Goal: Transaction & Acquisition: Purchase product/service

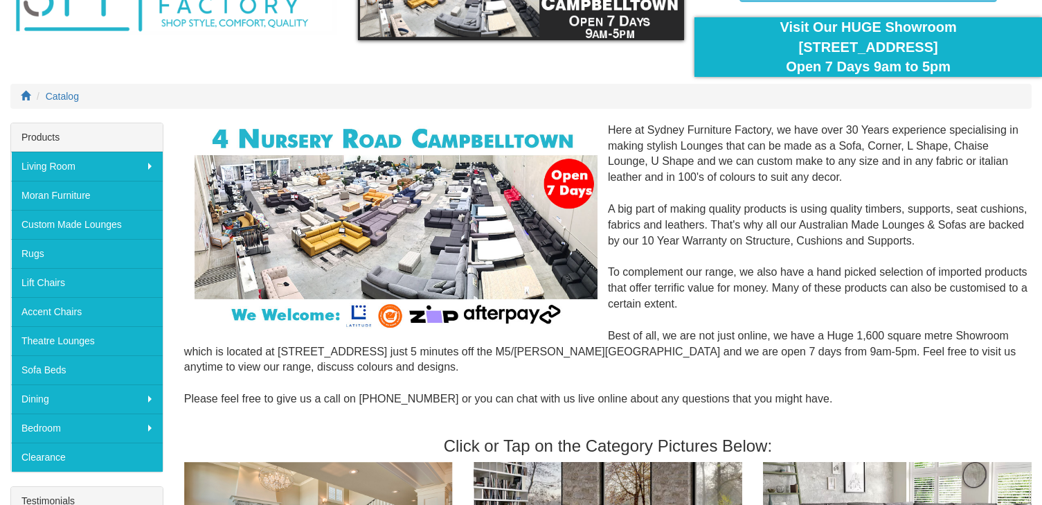
scroll to position [67, 0]
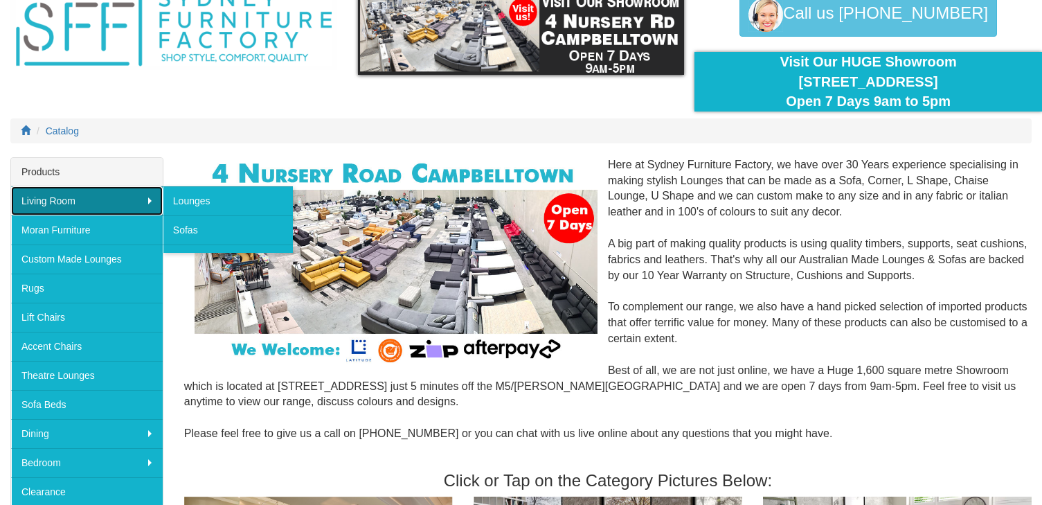
click at [119, 210] on link "Living Room" at bounding box center [87, 200] width 152 height 29
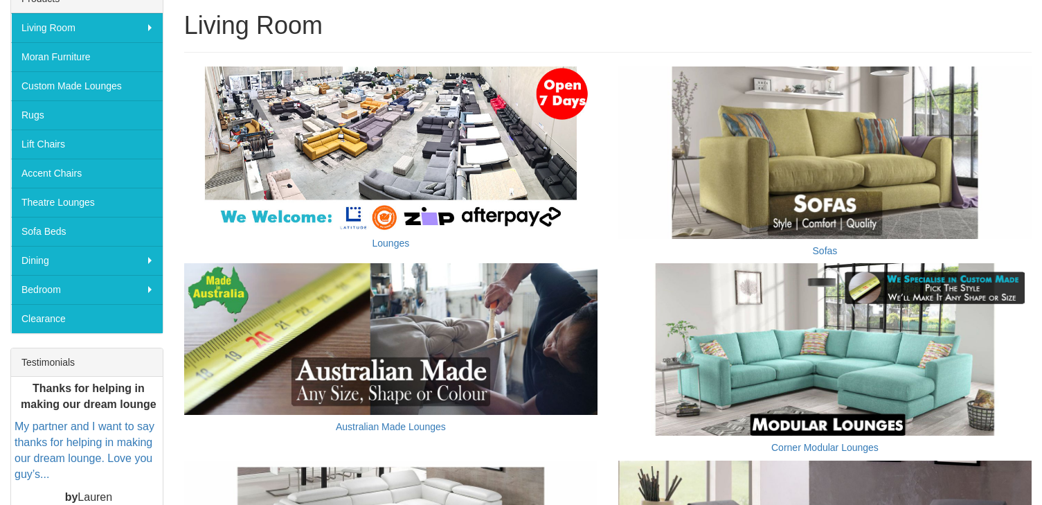
scroll to position [244, 0]
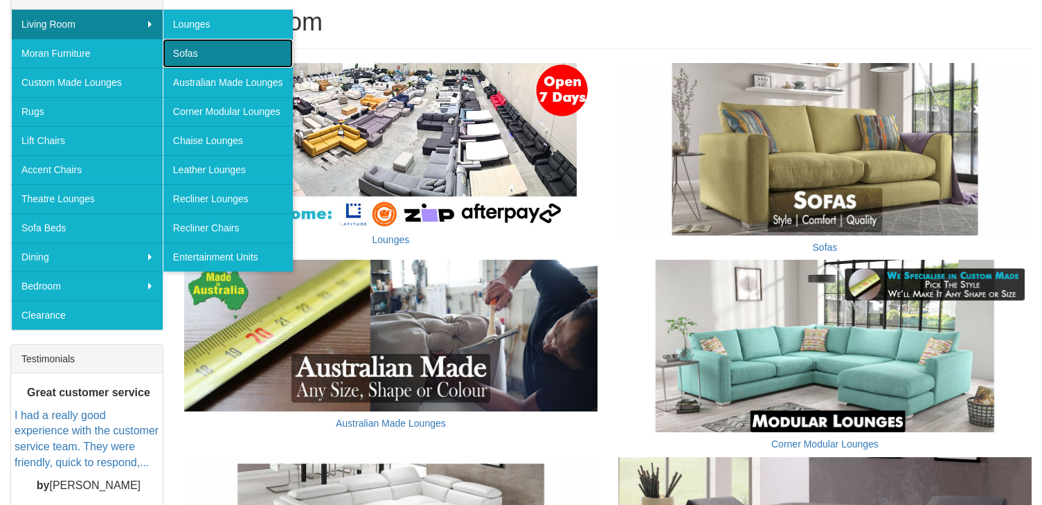
click at [247, 48] on link "Sofas" at bounding box center [228, 53] width 130 height 29
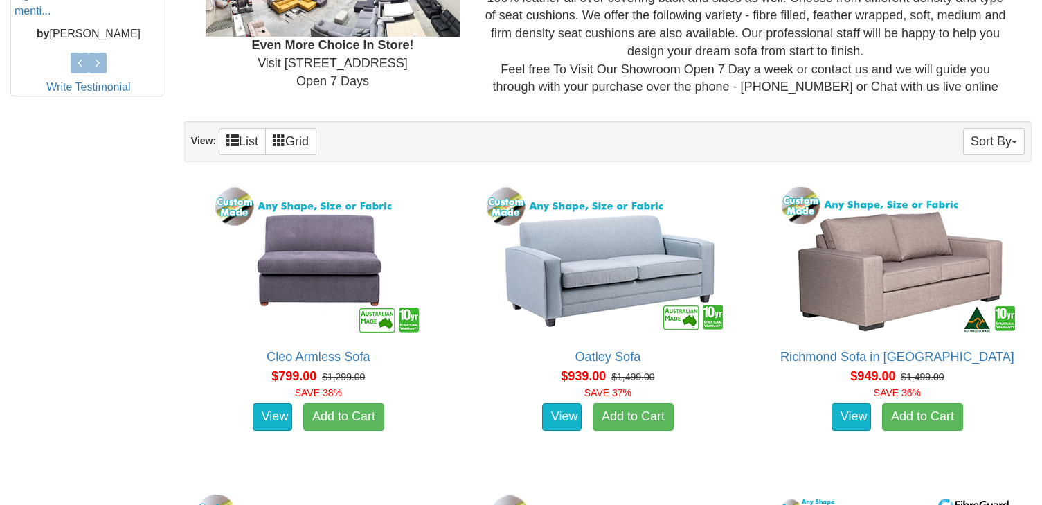
scroll to position [682, 0]
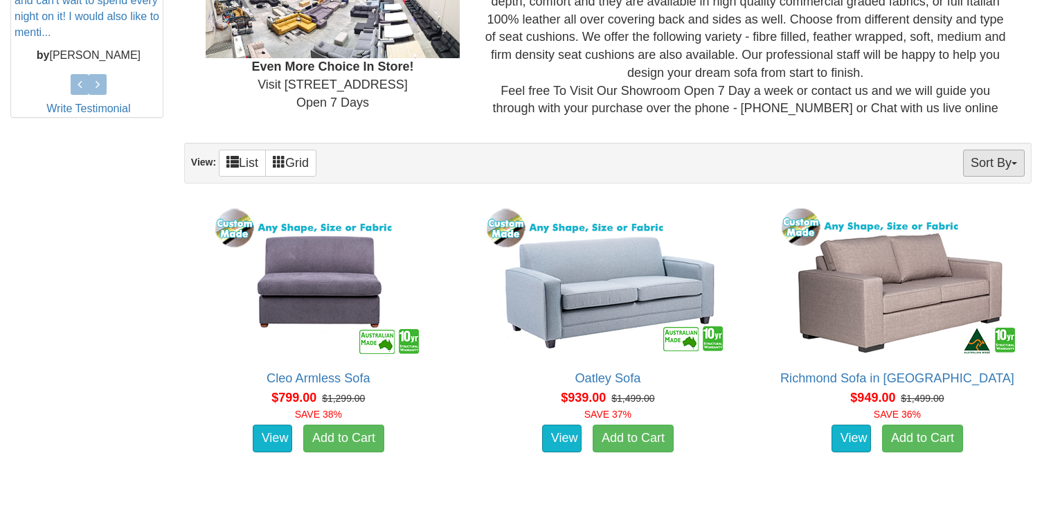
click at [995, 167] on button "Sort By" at bounding box center [994, 163] width 62 height 27
click at [978, 211] on link "Price+" at bounding box center [969, 209] width 109 height 18
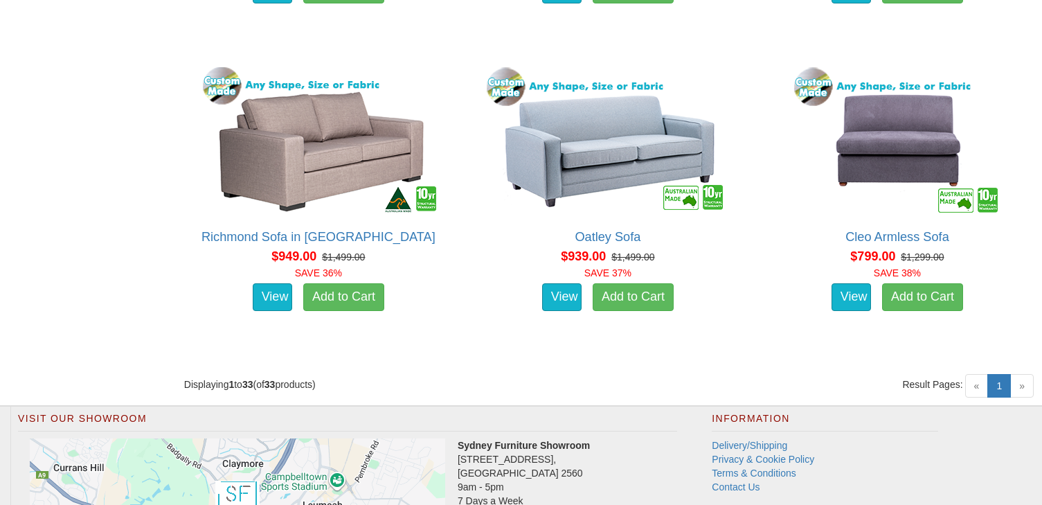
scroll to position [3885, 0]
